Goal: Information Seeking & Learning: Learn about a topic

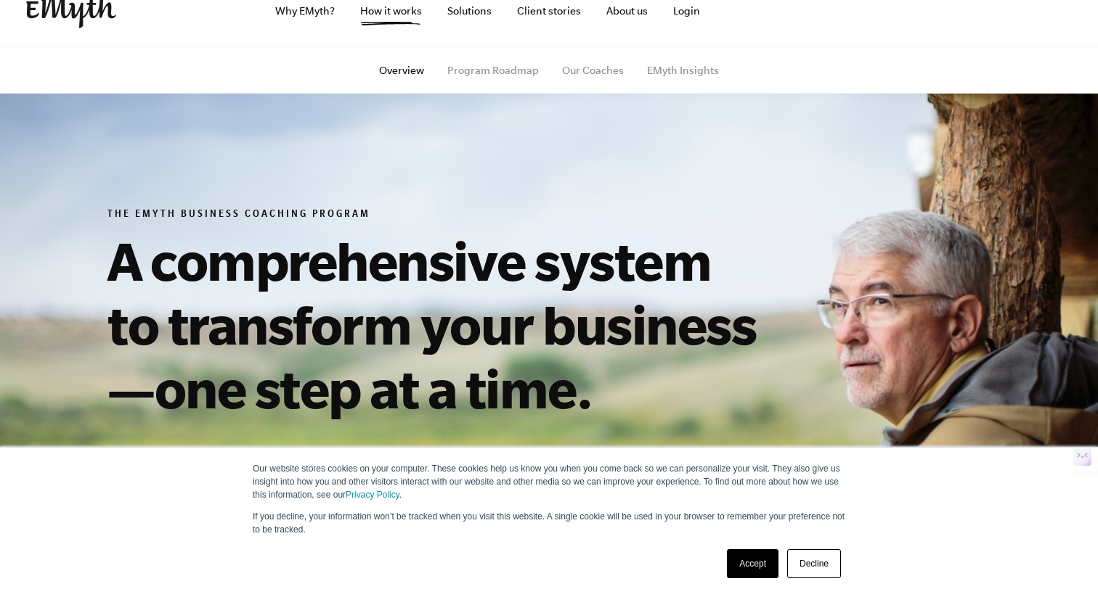
scroll to position [30, 0]
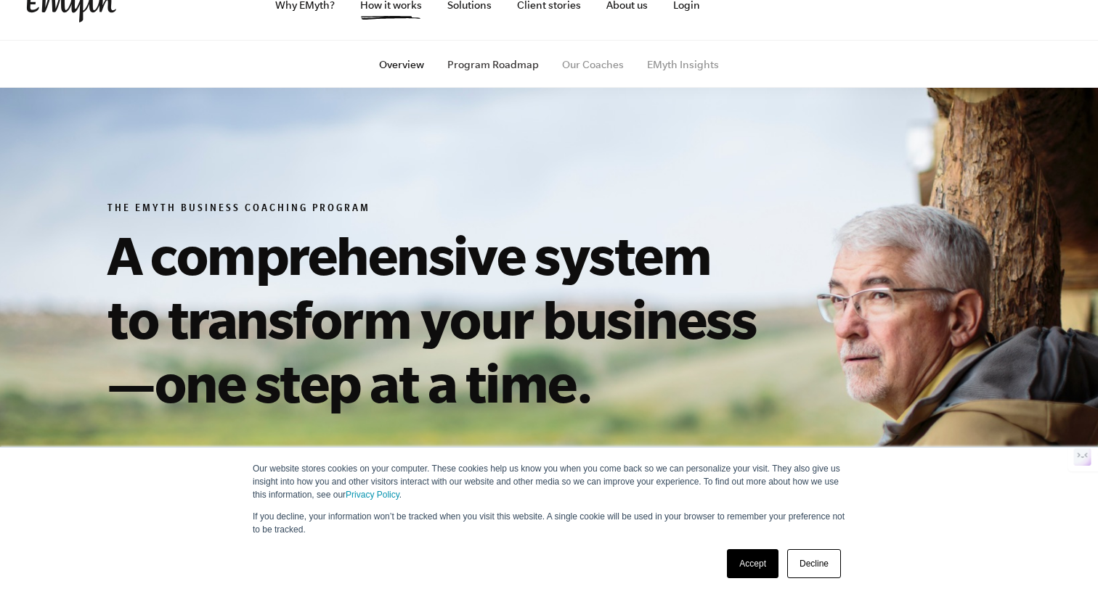
click at [512, 62] on link "Program Roadmap" at bounding box center [492, 65] width 91 height 12
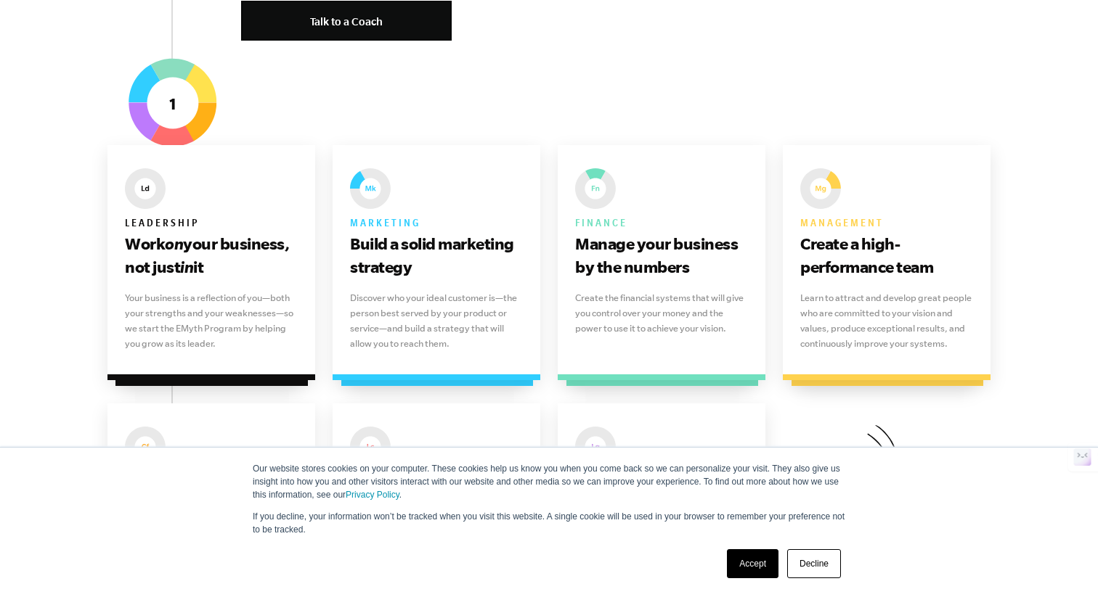
scroll to position [864, 0]
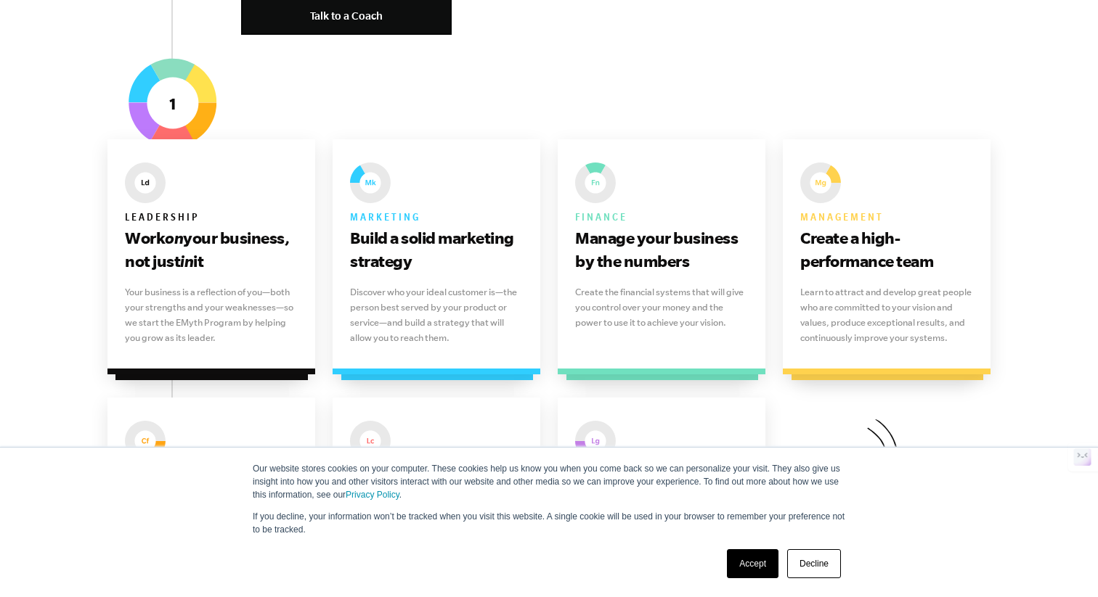
click at [821, 565] on link "Decline" at bounding box center [814, 564] width 54 height 29
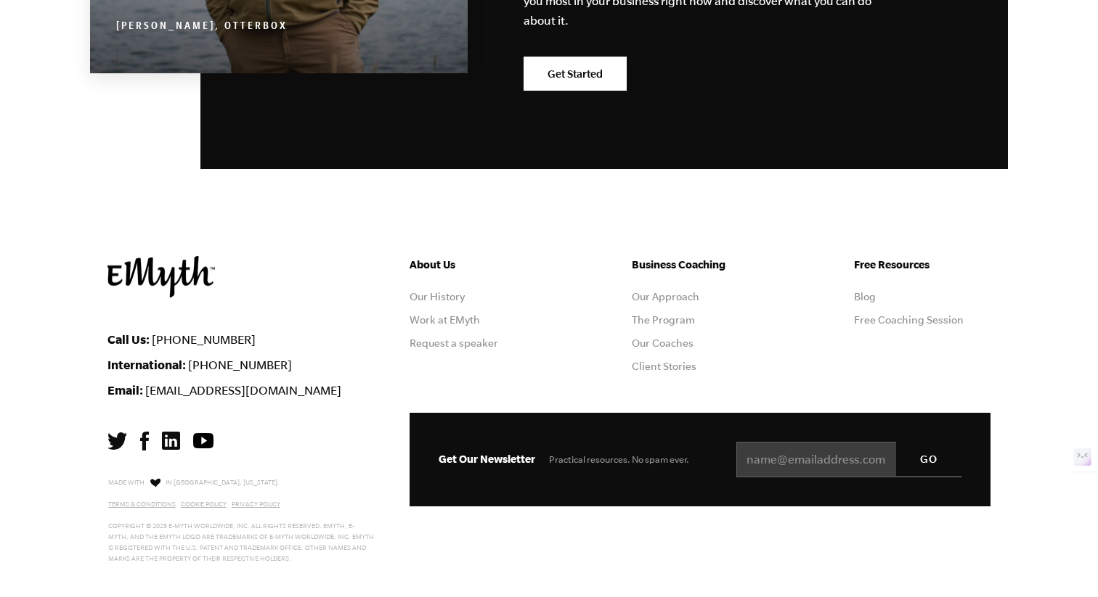
scroll to position [4163, 0]
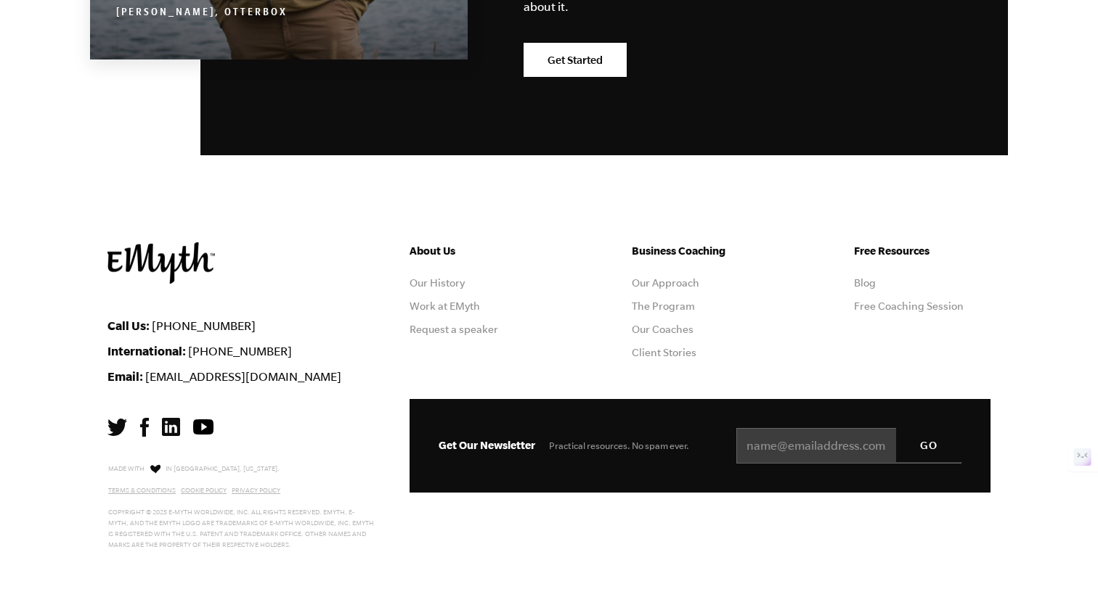
click at [142, 428] on img at bounding box center [144, 427] width 9 height 19
click at [671, 307] on link "The Program" at bounding box center [663, 307] width 63 height 12
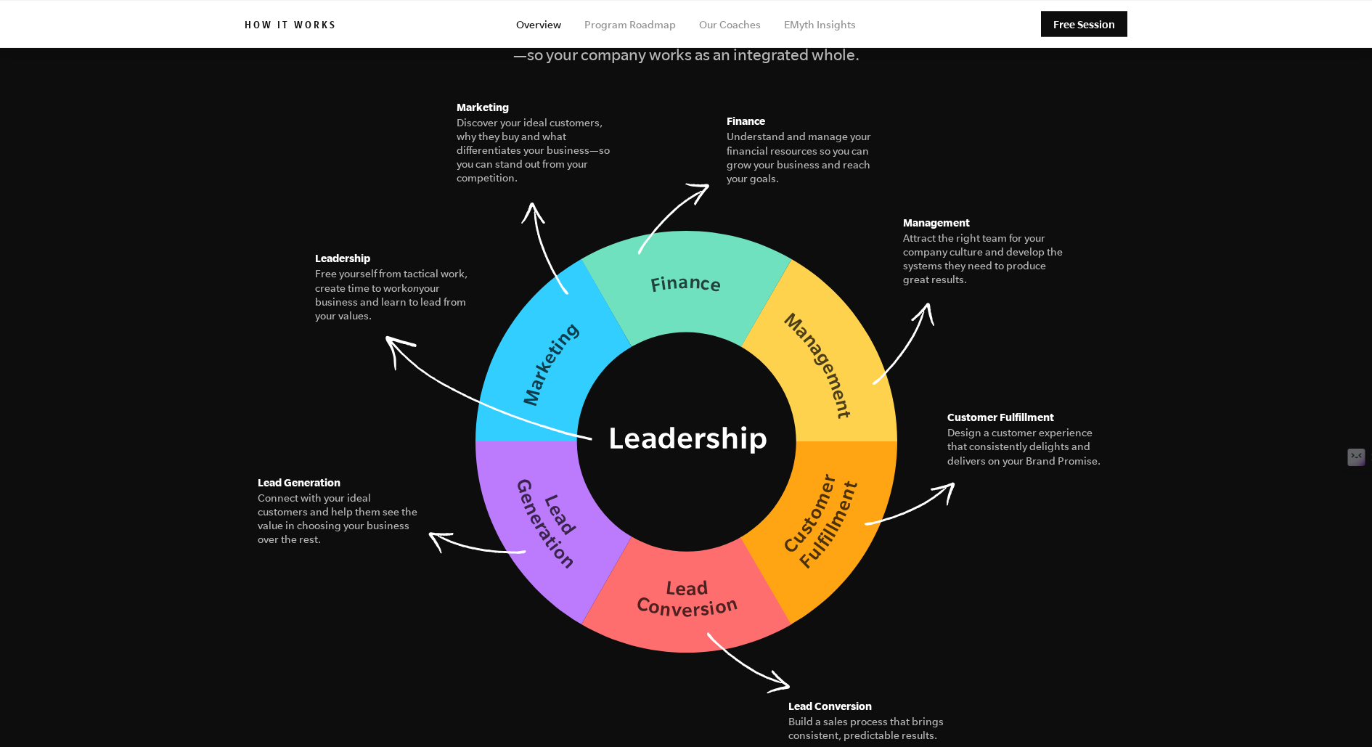
scroll to position [2002, 0]
